Goal: Task Accomplishment & Management: Use online tool/utility

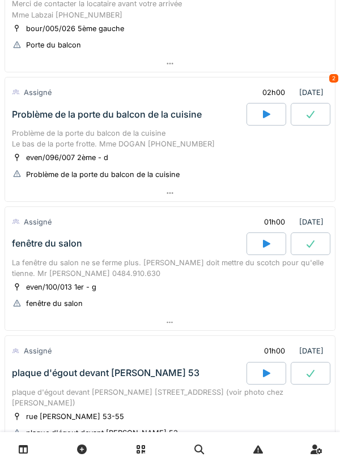
scroll to position [148, 0]
click at [260, 117] on div at bounding box center [266, 114] width 40 height 23
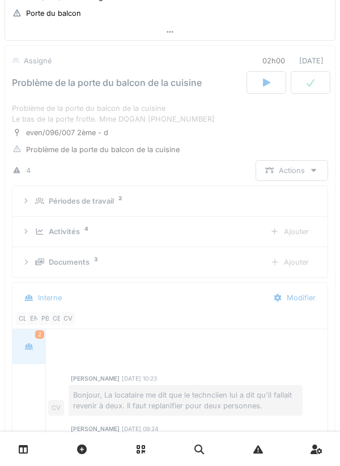
scroll to position [57, 0]
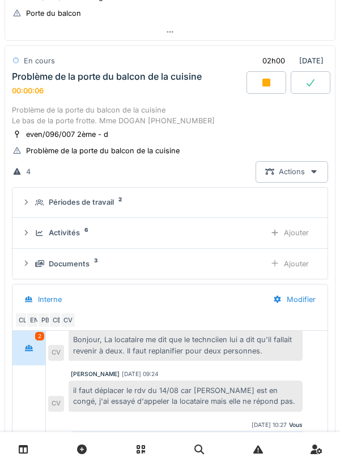
click at [334, 362] on div "Problème de la porte du balcon de la cuisine Le bas de la porte frotte. Mme DOG…" at bounding box center [170, 381] width 331 height 558
click at [280, 264] on div "Ajouter" at bounding box center [289, 264] width 58 height 21
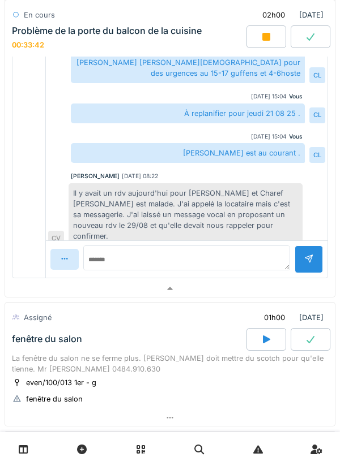
scroll to position [561, 0]
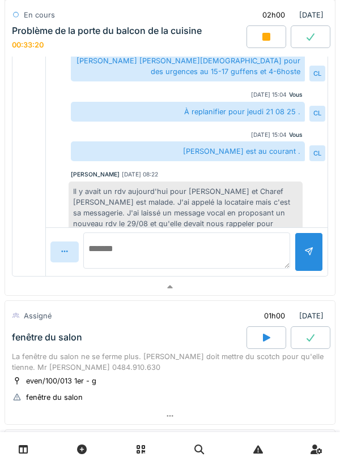
click at [134, 258] on textarea at bounding box center [186, 251] width 207 height 36
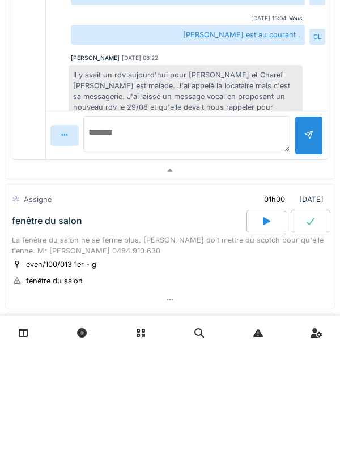
click at [148, 251] on textarea at bounding box center [186, 251] width 207 height 36
type textarea "*"
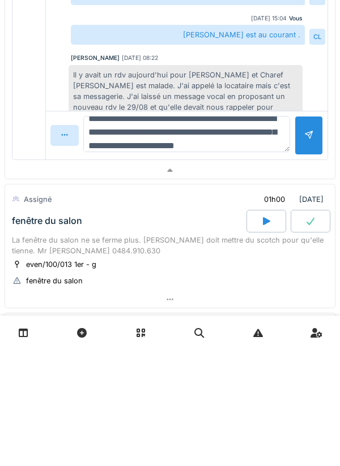
scroll to position [27, 0]
type textarea "**********"
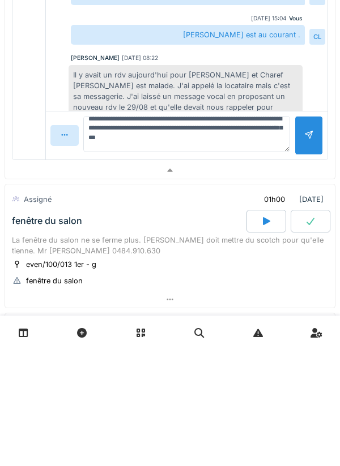
click at [309, 254] on div at bounding box center [308, 252] width 9 height 11
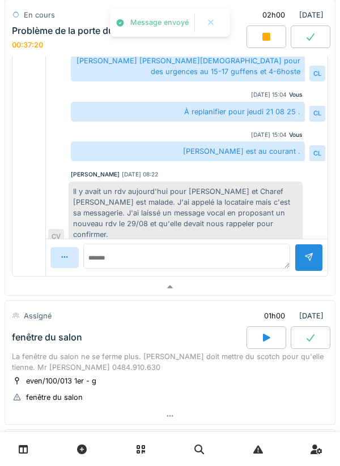
scroll to position [118, 0]
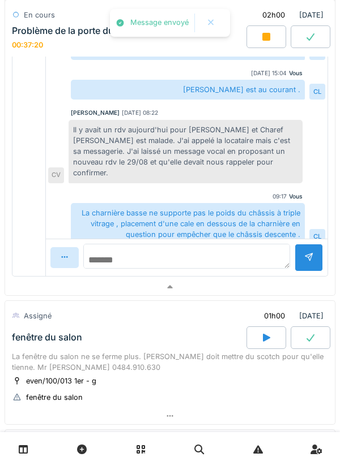
click at [158, 254] on textarea at bounding box center [186, 256] width 207 height 25
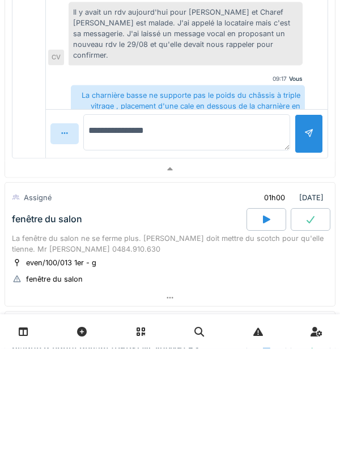
type textarea "**********"
click at [309, 255] on div at bounding box center [308, 252] width 9 height 11
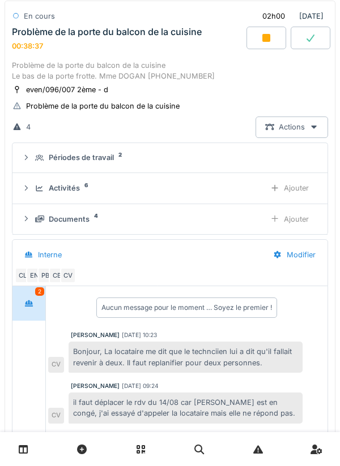
scroll to position [205, 0]
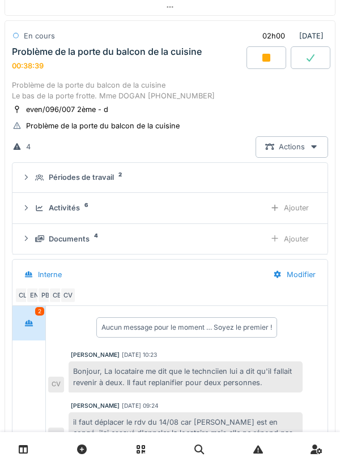
click at [295, 240] on div "Ajouter" at bounding box center [289, 239] width 58 height 21
click at [75, 237] on div "Documents" at bounding box center [69, 239] width 41 height 11
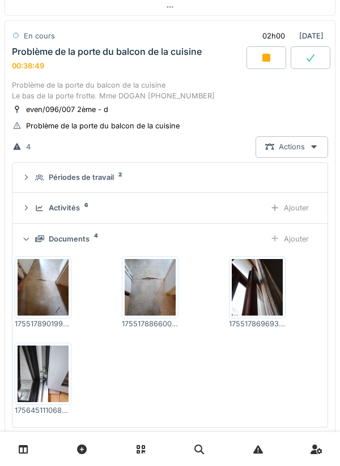
click at [190, 186] on summary "Périodes de travail 2" at bounding box center [170, 178] width 306 height 21
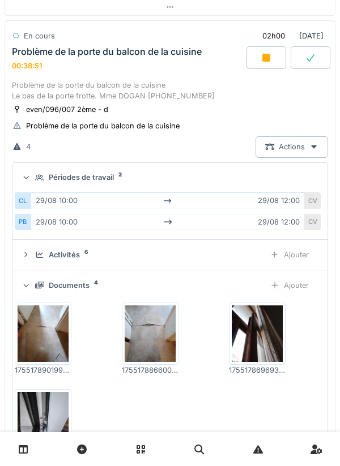
click at [287, 257] on div "Ajouter" at bounding box center [289, 255] width 58 height 21
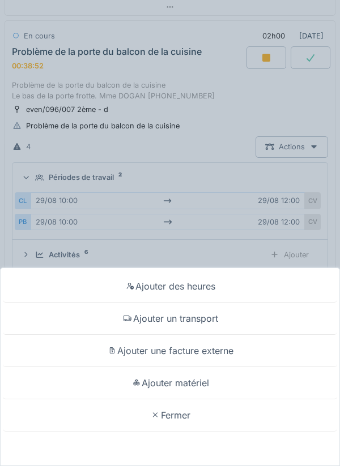
click at [210, 320] on div "Ajouter un transport" at bounding box center [170, 319] width 334 height 32
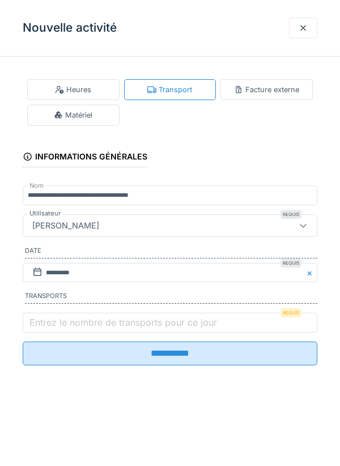
click at [46, 325] on label "Entrez le nombre de transports pour ce jour" at bounding box center [123, 323] width 192 height 14
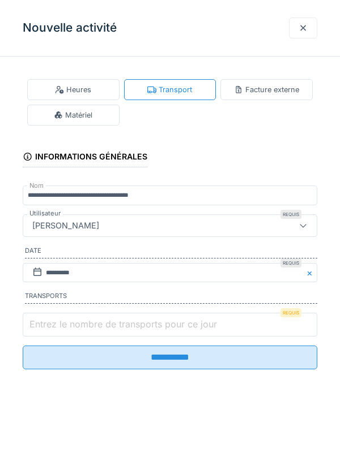
click at [46, 325] on input "Entrez le nombre de transports pour ce jour" at bounding box center [170, 325] width 294 height 24
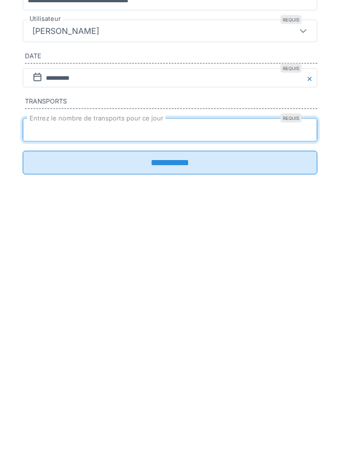
type input "*"
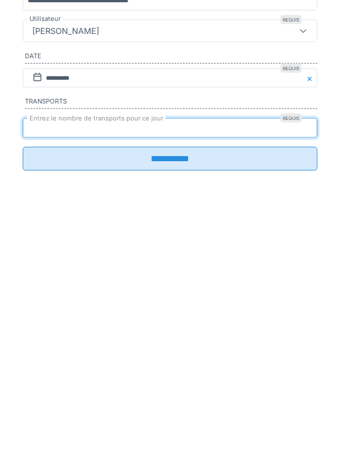
click at [187, 366] on input "**********" at bounding box center [170, 354] width 294 height 24
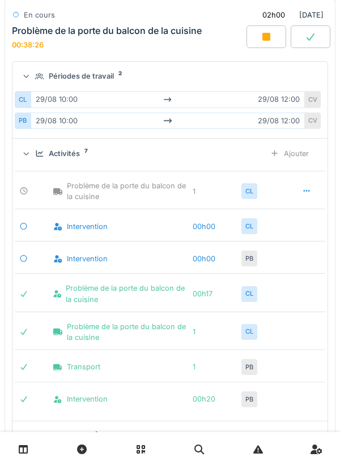
scroll to position [311, 0]
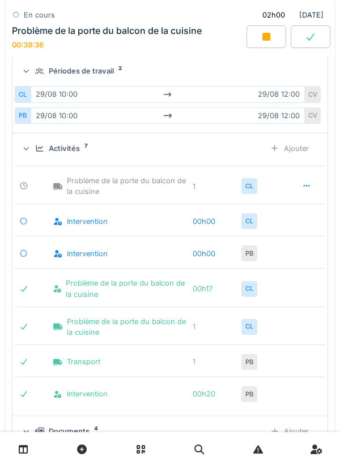
click at [263, 35] on icon at bounding box center [266, 37] width 8 height 8
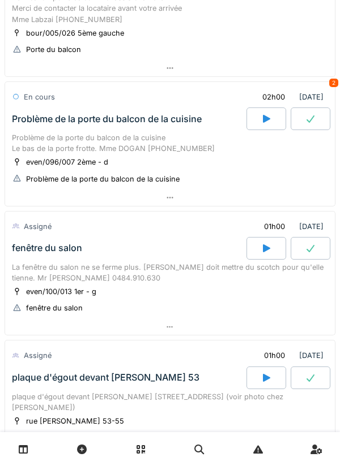
scroll to position [143, 0]
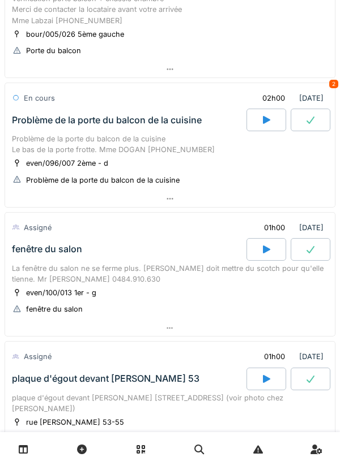
click at [165, 196] on icon at bounding box center [169, 198] width 9 height 7
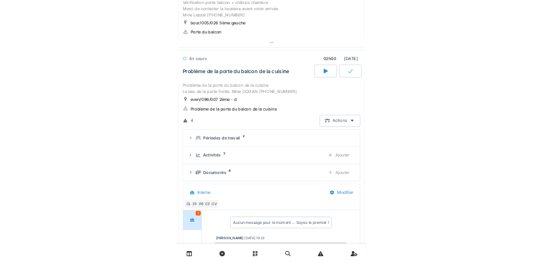
scroll to position [136, 0]
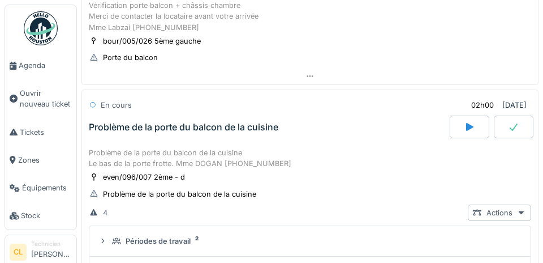
click at [32, 67] on span "Agenda" at bounding box center [45, 65] width 53 height 11
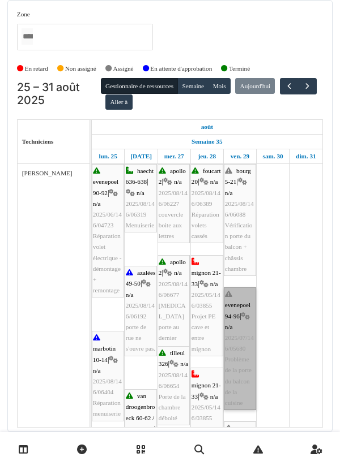
click at [235, 339] on link "evenepoel 94-96 | n/a 2025/07/146/05680 Problème de la porte du balcon de la cu…" at bounding box center [240, 349] width 32 height 123
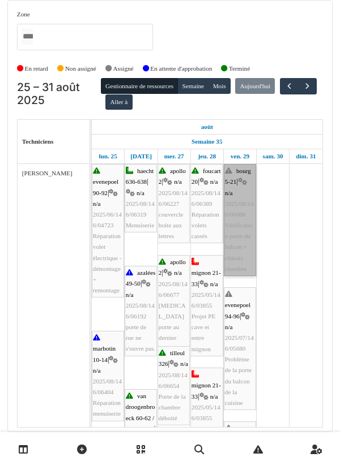
click at [230, 210] on link "bourg 5-21 | n/a 2025/08/146/06088 Vérification porte du balcon + châssis chamb…" at bounding box center [240, 220] width 32 height 112
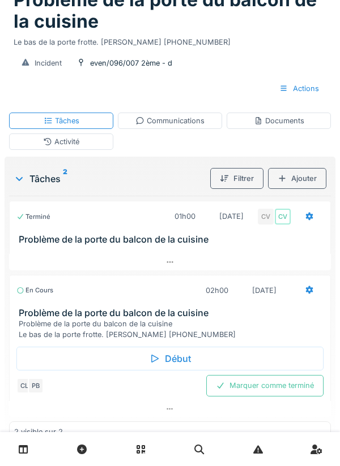
scroll to position [102, 0]
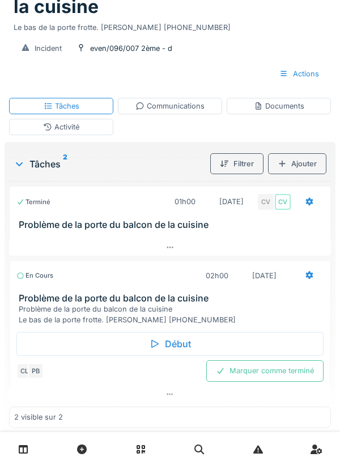
click at [272, 382] on div "Marquer comme terminé" at bounding box center [264, 371] width 117 height 21
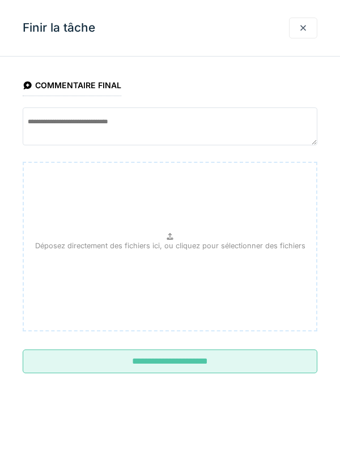
click at [179, 358] on input "**********" at bounding box center [170, 362] width 294 height 24
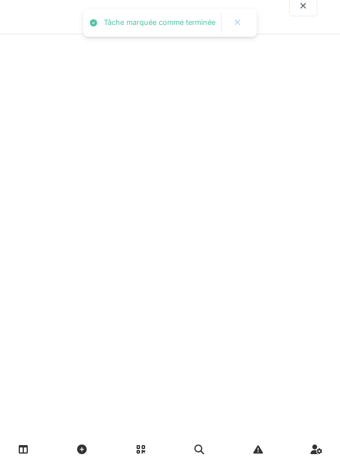
scroll to position [66, 0]
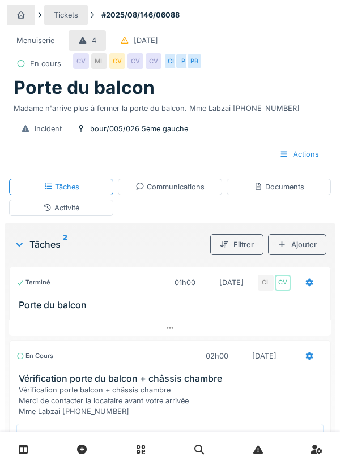
scroll to position [66, 0]
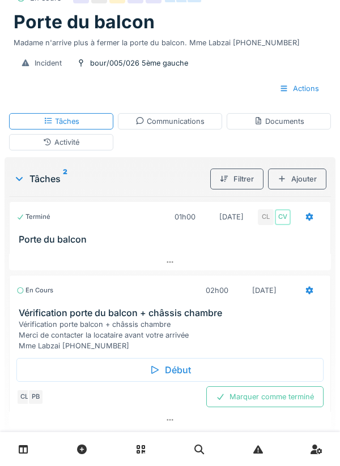
click at [174, 374] on div "Début" at bounding box center [169, 370] width 307 height 24
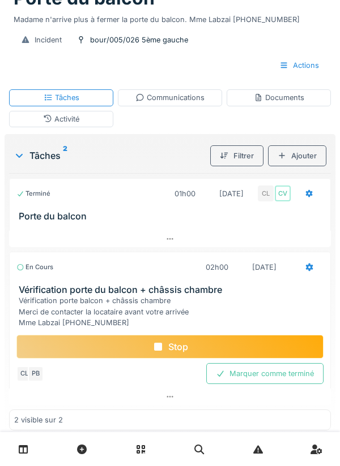
click at [161, 103] on div "Communications" at bounding box center [169, 97] width 69 height 11
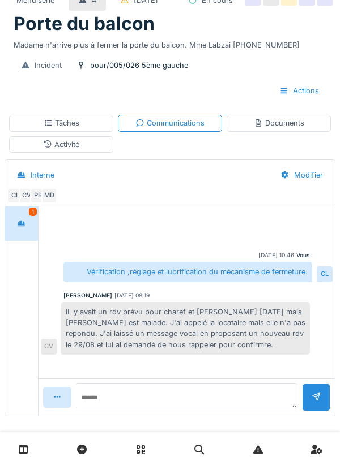
scroll to position [52, 0]
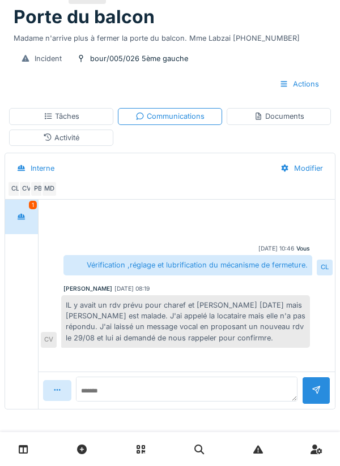
click at [69, 122] on div "Tâches" at bounding box center [62, 116] width 36 height 11
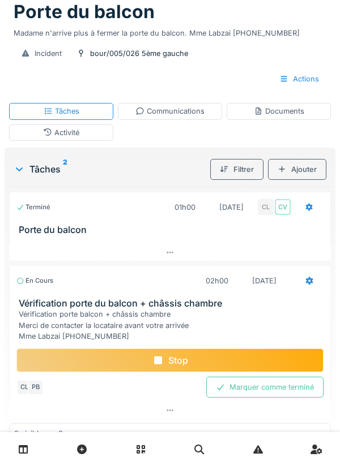
scroll to position [66, 0]
